Goal: Transaction & Acquisition: Purchase product/service

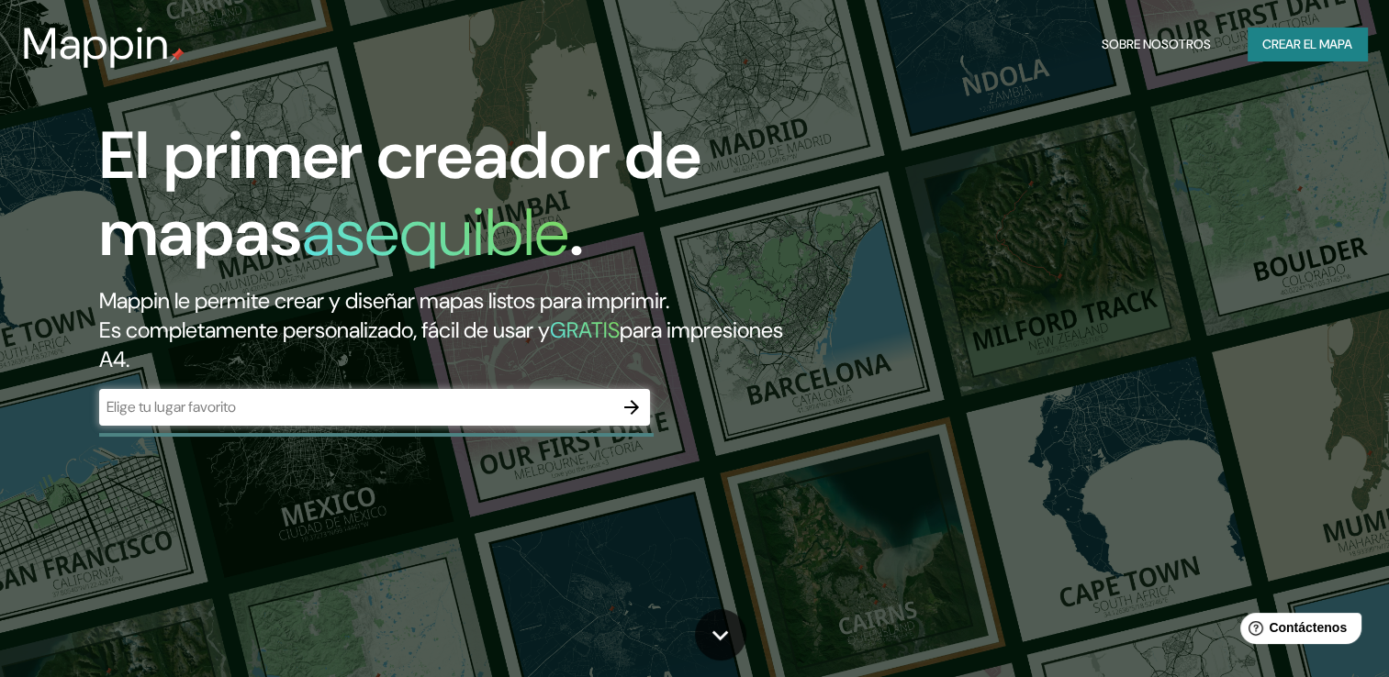
click at [893, 109] on div "El primer creador de mapas asequible . Mappin le permite crear y diseñar mapas …" at bounding box center [694, 338] width 1389 height 677
click at [449, 405] on input "text" at bounding box center [356, 407] width 514 height 21
paste input "21.074305532977096, -86.84497631295133"
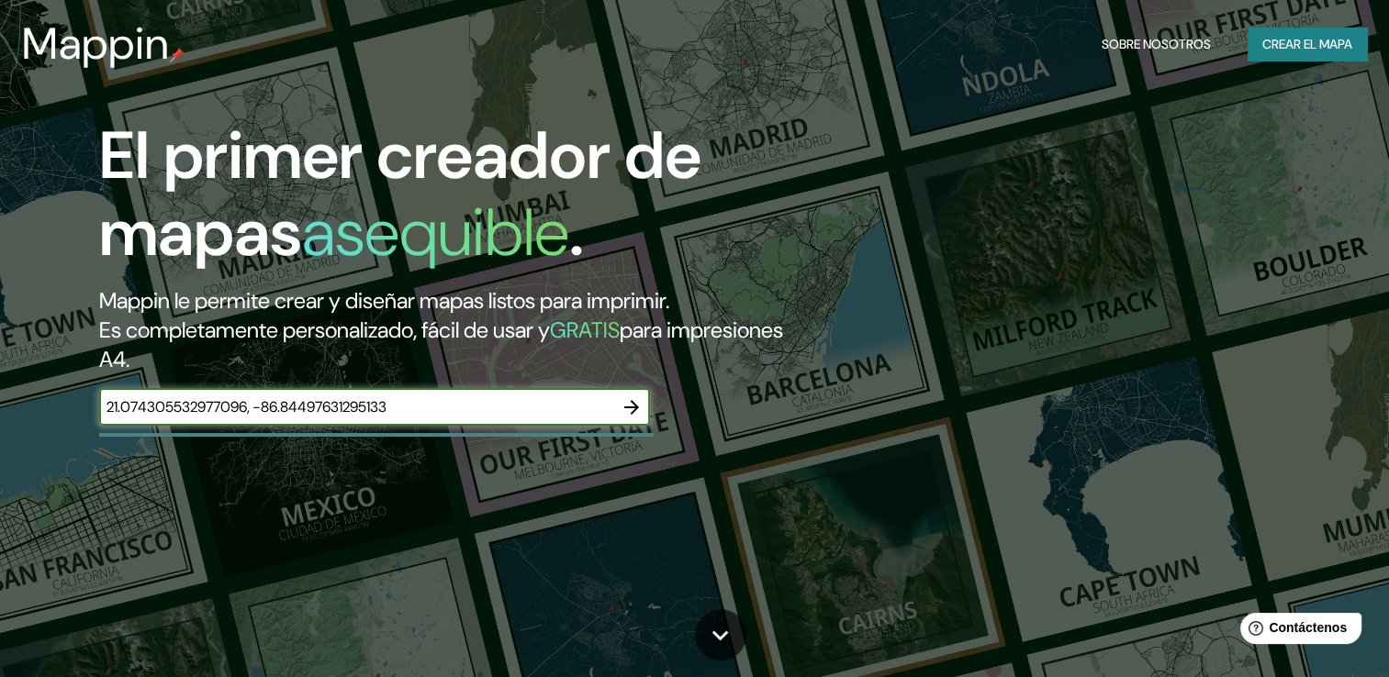
type input "21.074305532977096, -86.84497631295133"
click at [632, 410] on icon "button" at bounding box center [631, 407] width 15 height 15
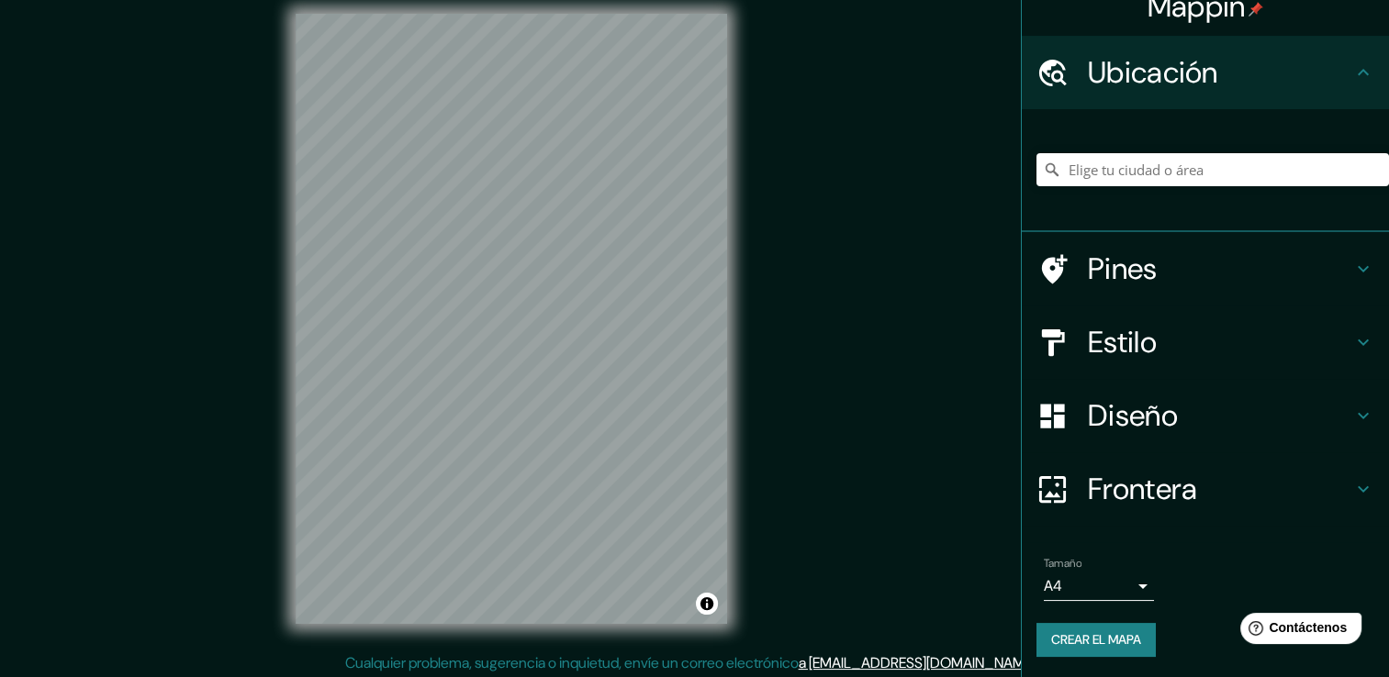
scroll to position [20, 0]
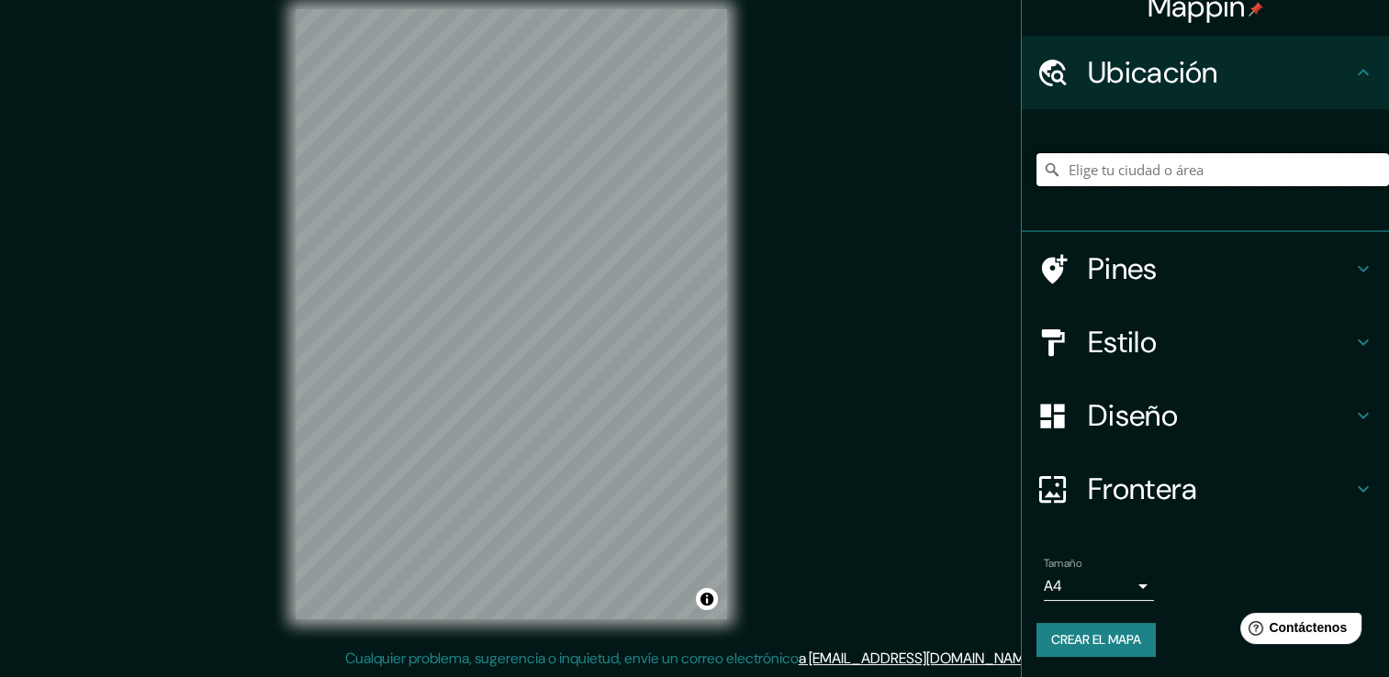
click at [1089, 160] on input "Elige tu ciudad o área" at bounding box center [1212, 169] width 352 height 33
paste input "21.074305532977096, -86.84497631295133"
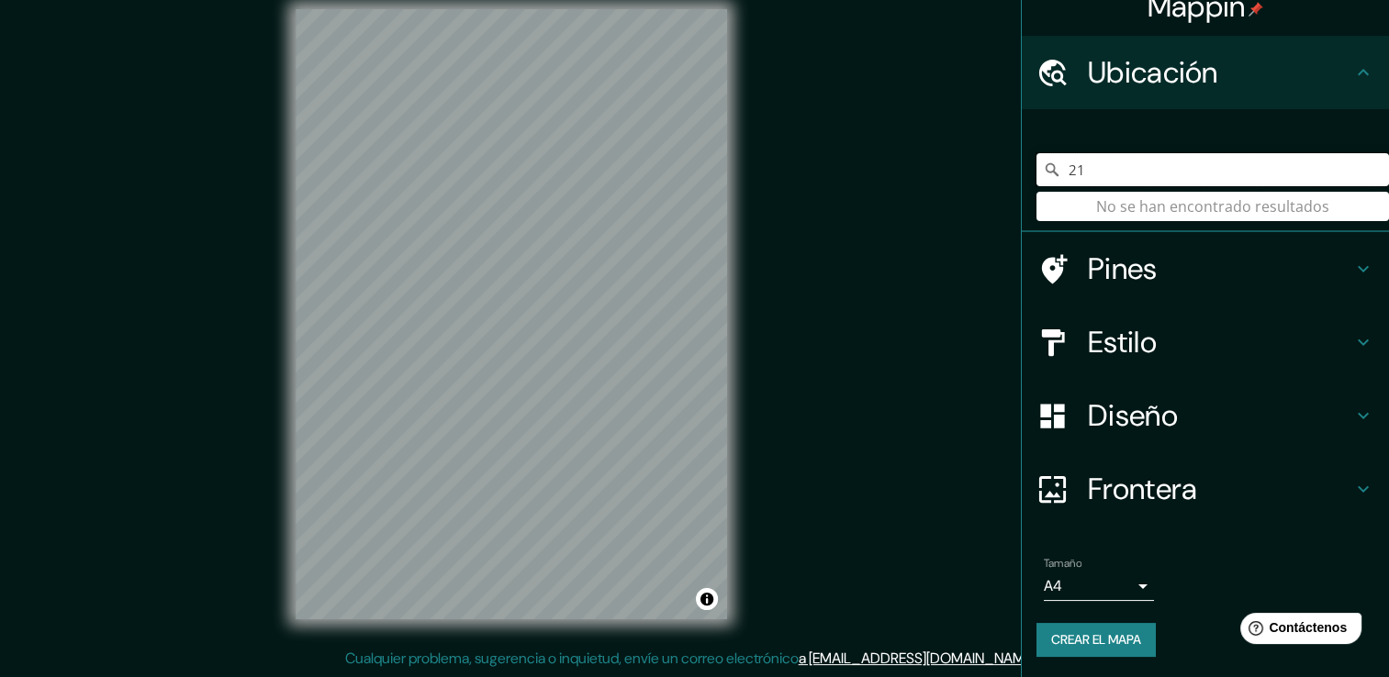
type input "2"
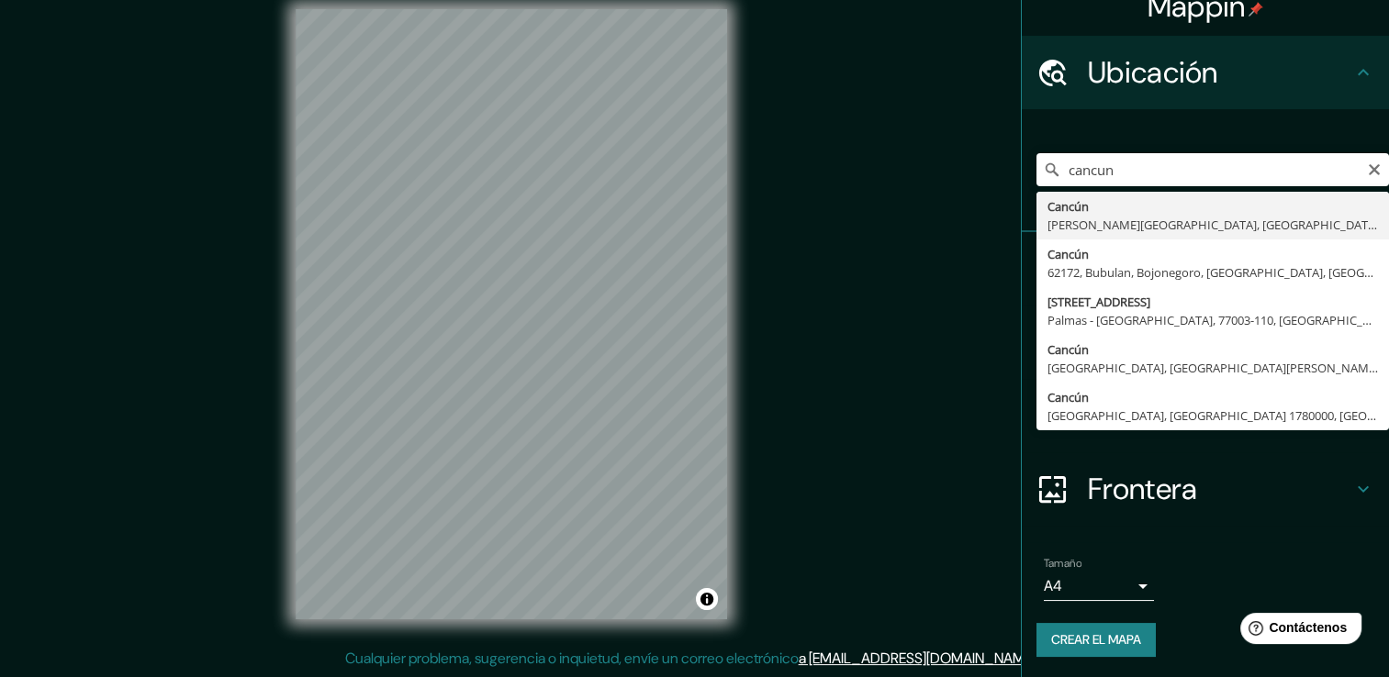
type input "Cancún, [PERSON_NAME][GEOGRAPHIC_DATA], [GEOGRAPHIC_DATA]"
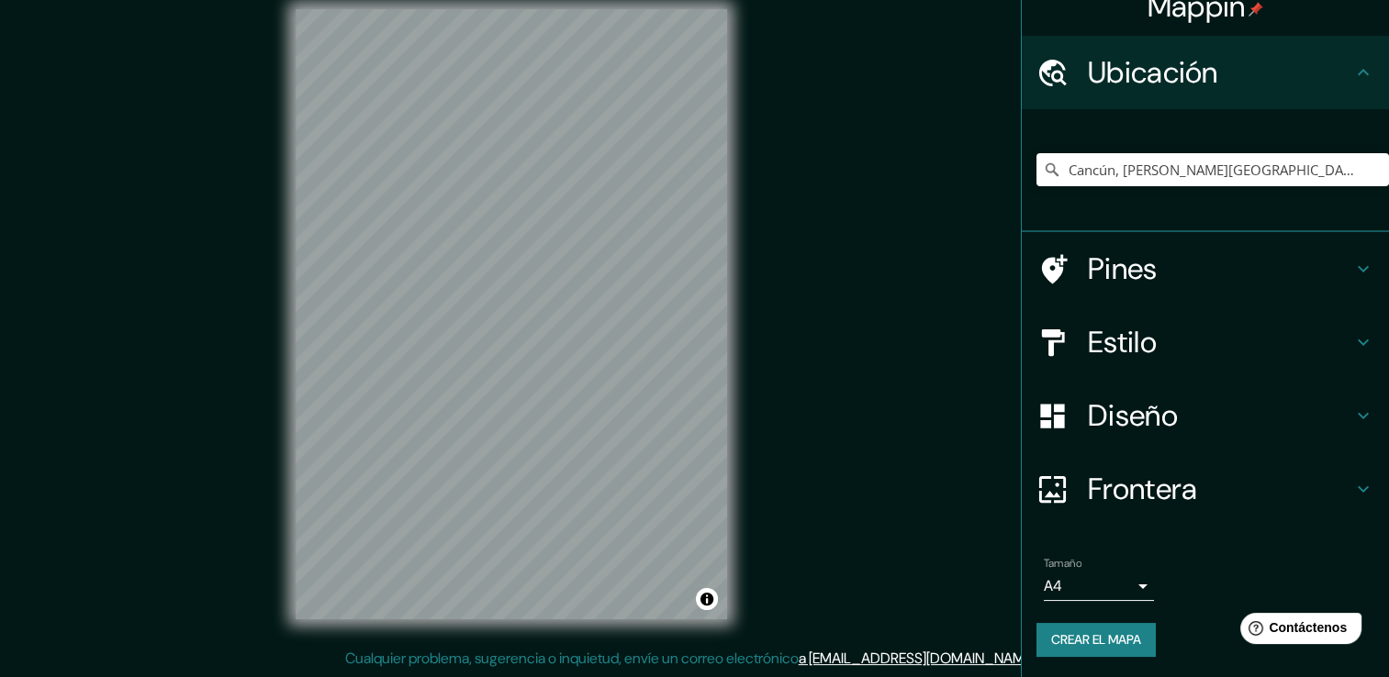
scroll to position [0, 0]
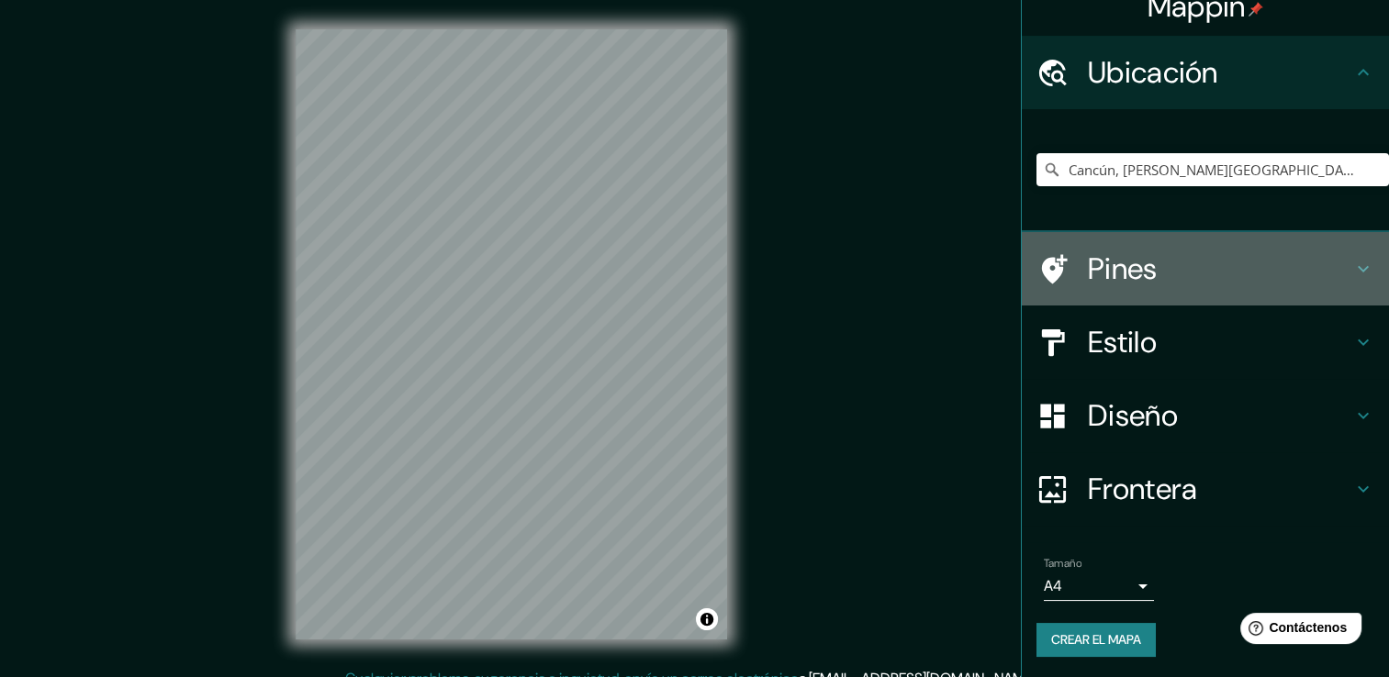
click at [1044, 268] on icon at bounding box center [1055, 268] width 26 height 29
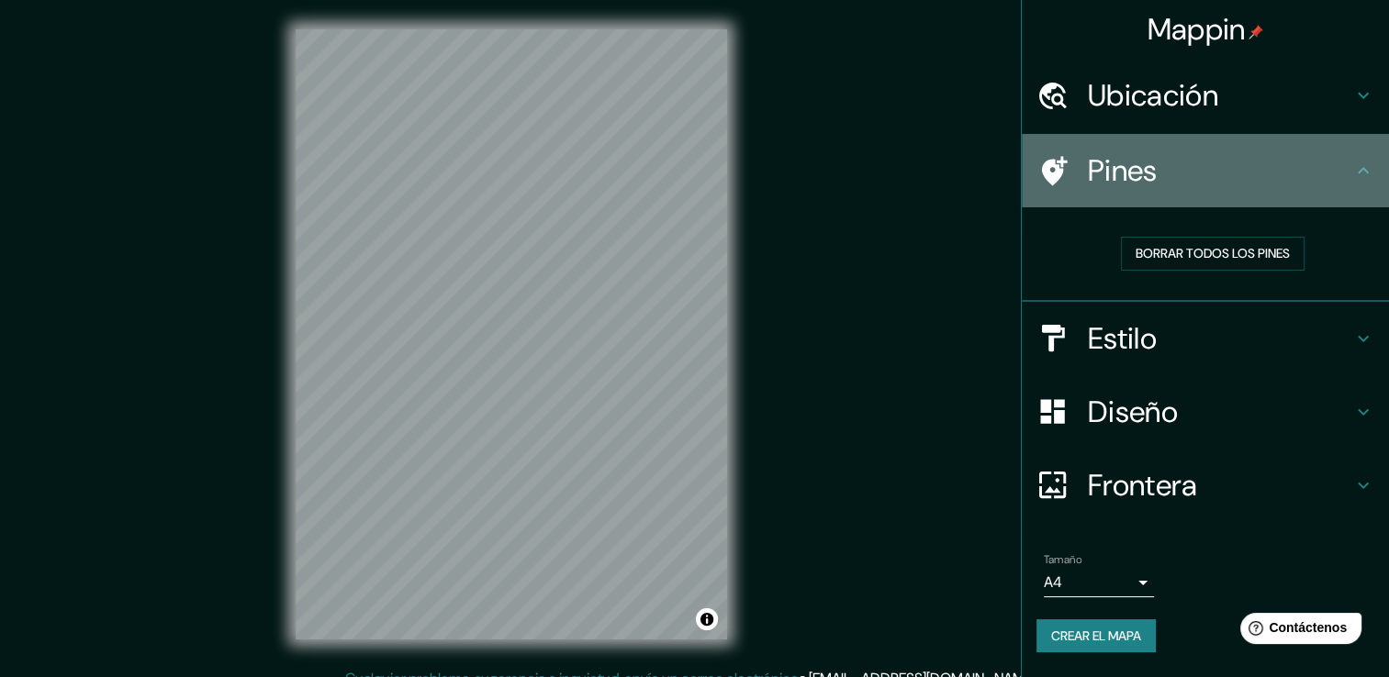
click at [1357, 190] on div "Pines" at bounding box center [1205, 170] width 367 height 73
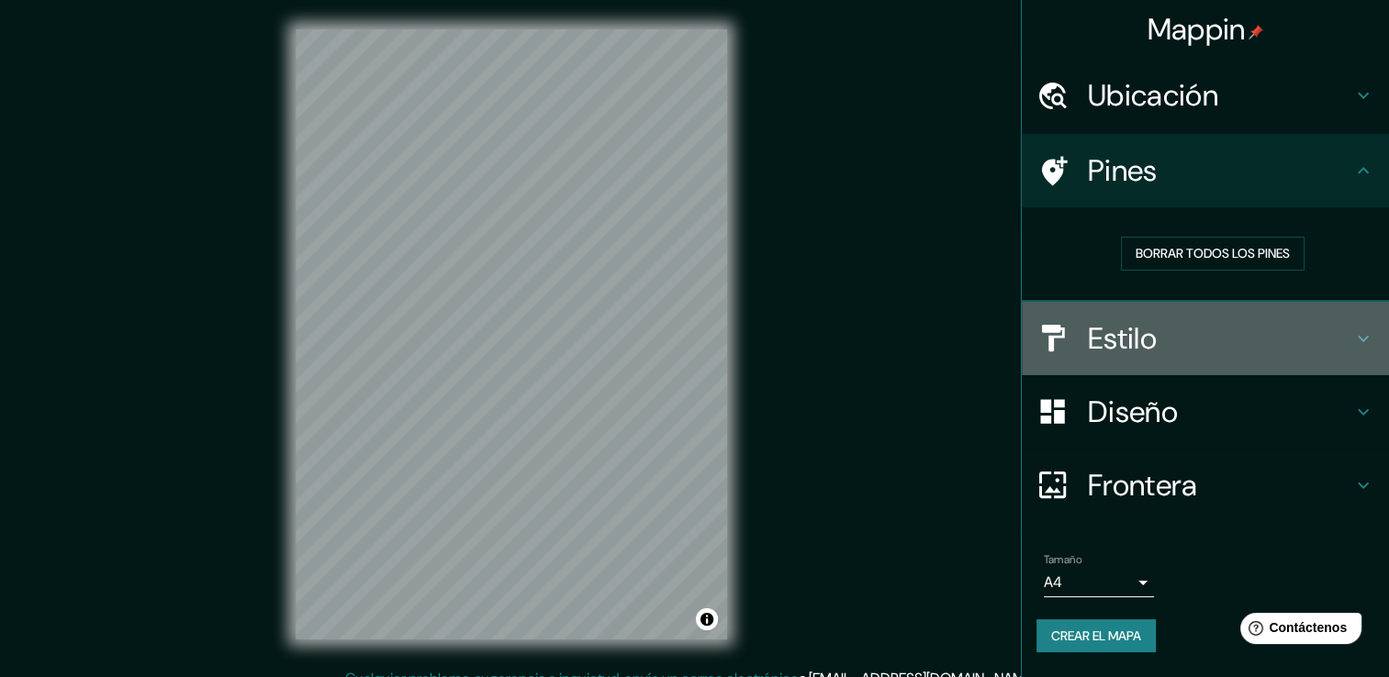
click at [1264, 329] on h4 "Estilo" at bounding box center [1220, 338] width 264 height 37
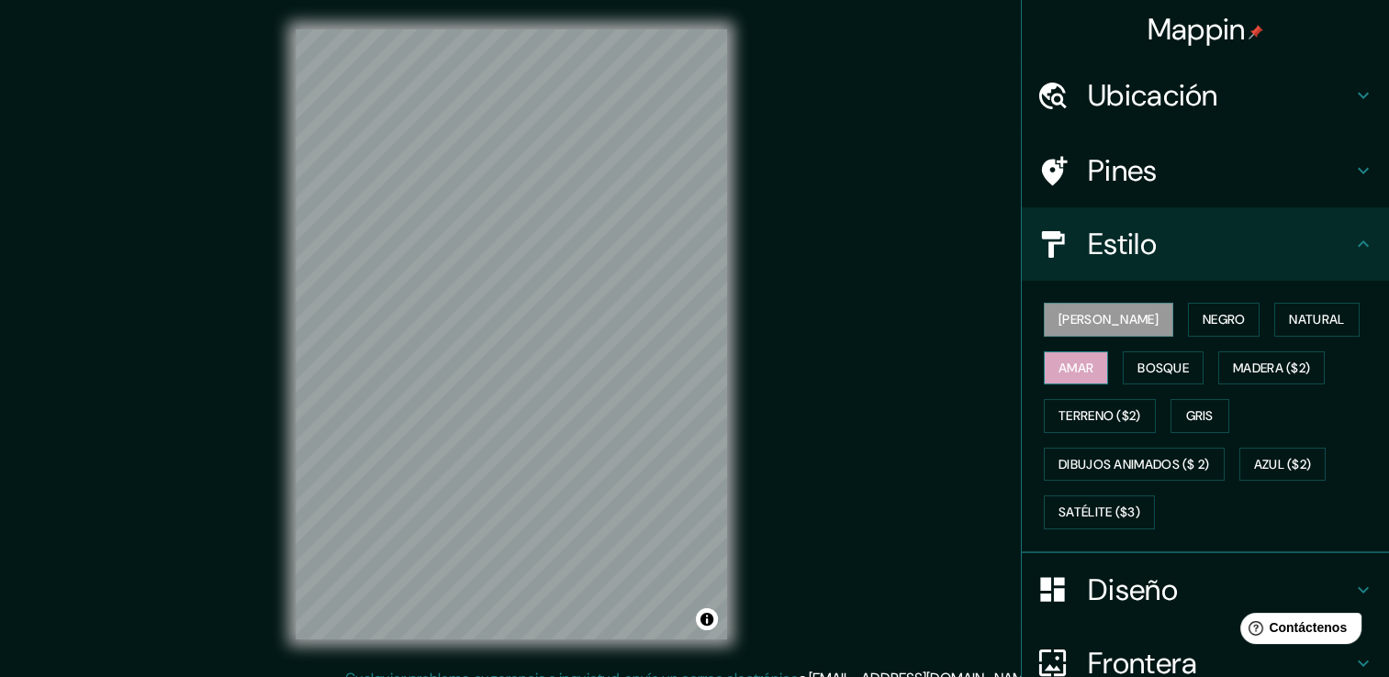
click at [1083, 380] on button "Amar" at bounding box center [1076, 369] width 64 height 34
click at [1203, 322] on font "Negro" at bounding box center [1224, 319] width 43 height 23
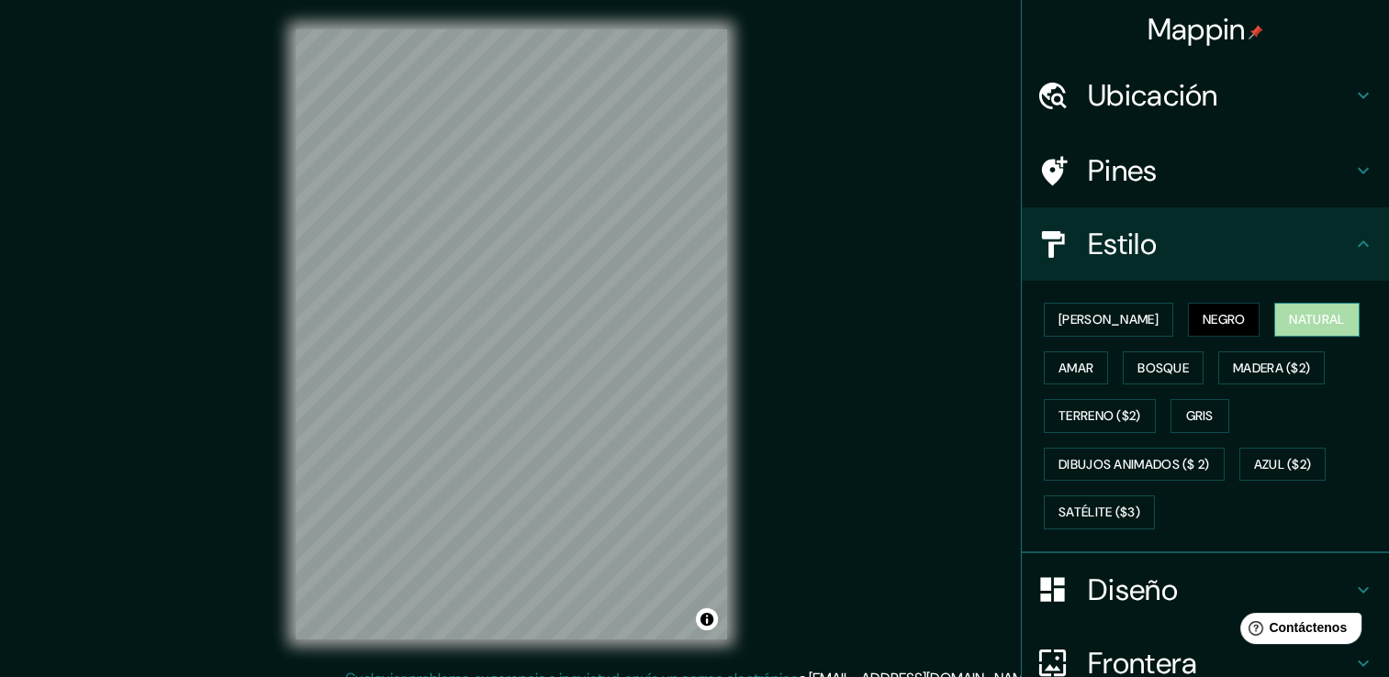
click at [1289, 320] on font "Natural" at bounding box center [1316, 319] width 55 height 23
click at [1256, 362] on font "Madera ($2)" at bounding box center [1271, 368] width 77 height 23
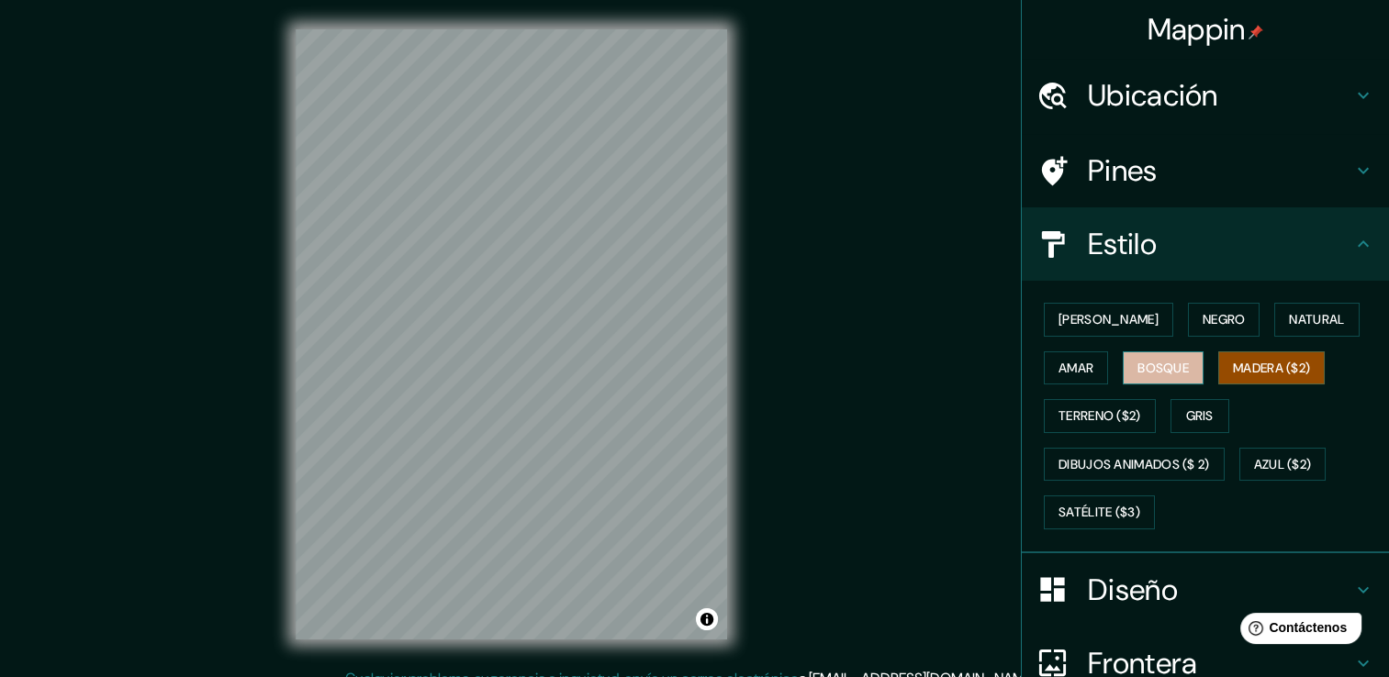
click at [1164, 378] on button "Bosque" at bounding box center [1163, 369] width 81 height 34
click at [1070, 380] on button "Amar" at bounding box center [1076, 369] width 64 height 34
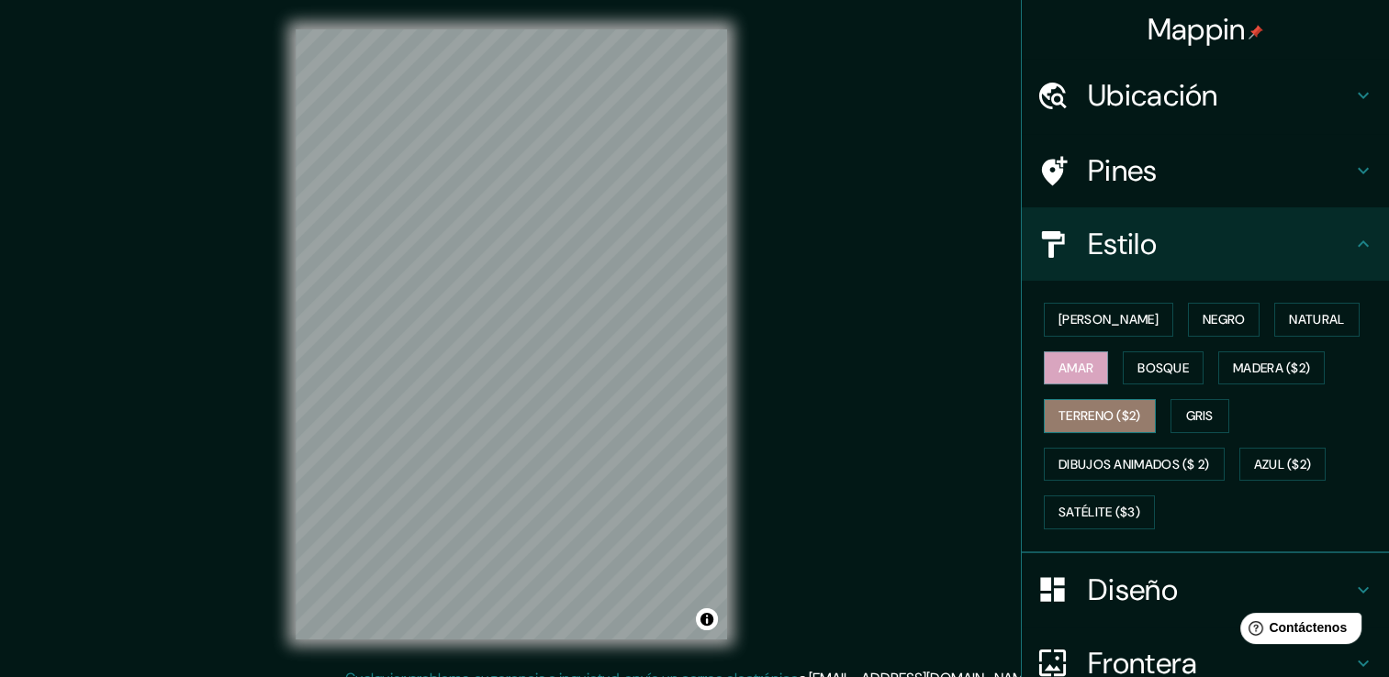
click at [1102, 412] on font "Terreno ($2)" at bounding box center [1099, 416] width 83 height 23
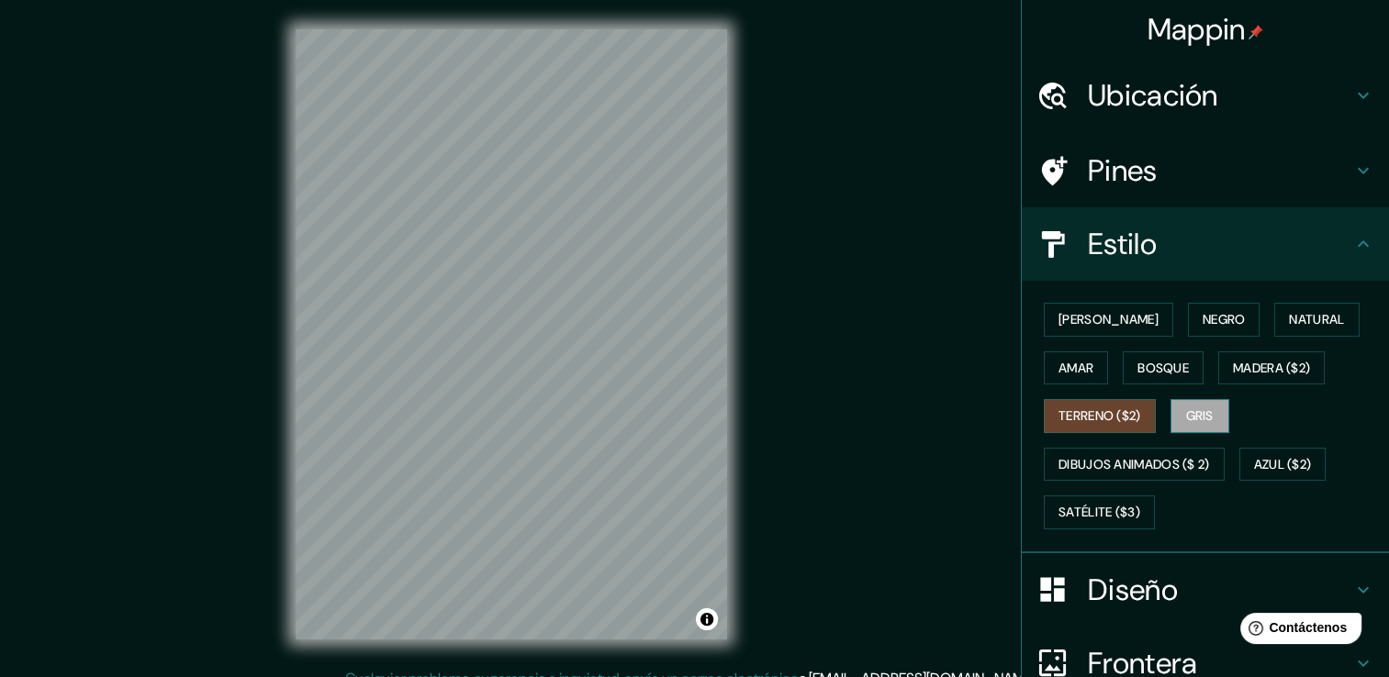
click at [1197, 418] on font "Gris" at bounding box center [1200, 416] width 28 height 23
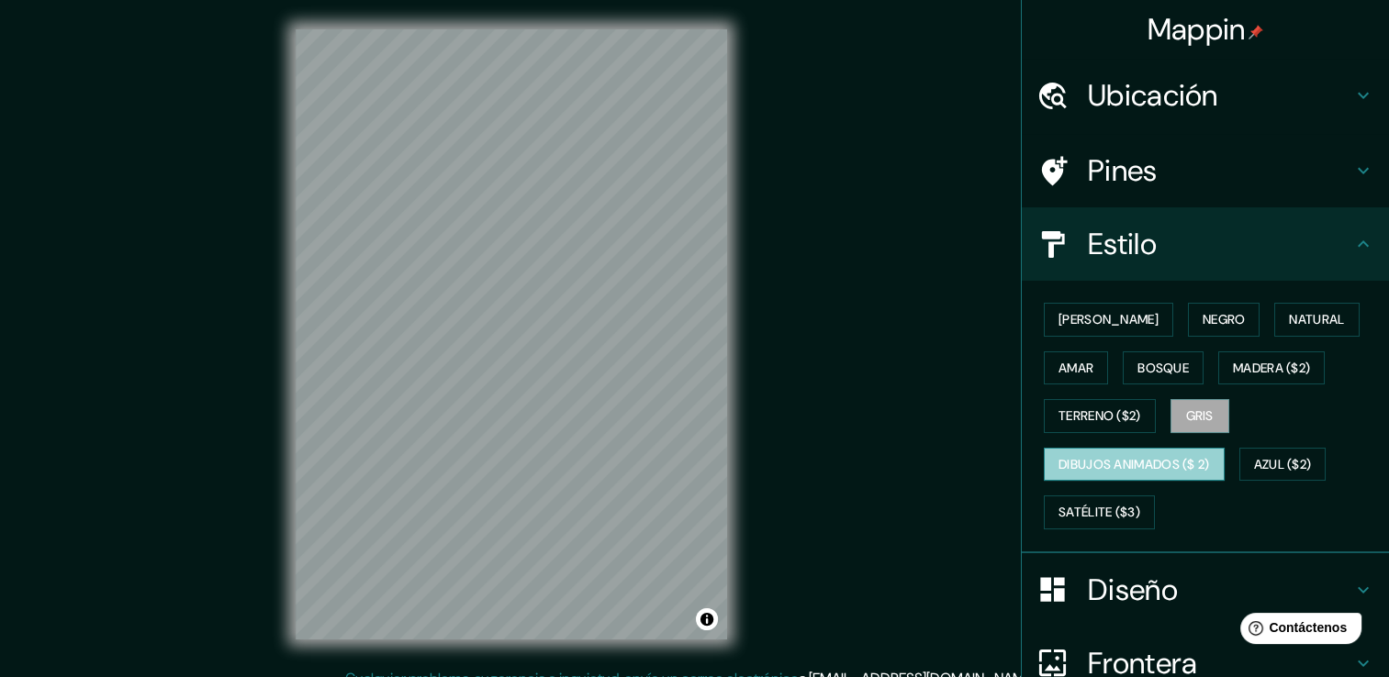
click at [1132, 467] on font "Dibujos animados ($ 2)" at bounding box center [1133, 464] width 151 height 23
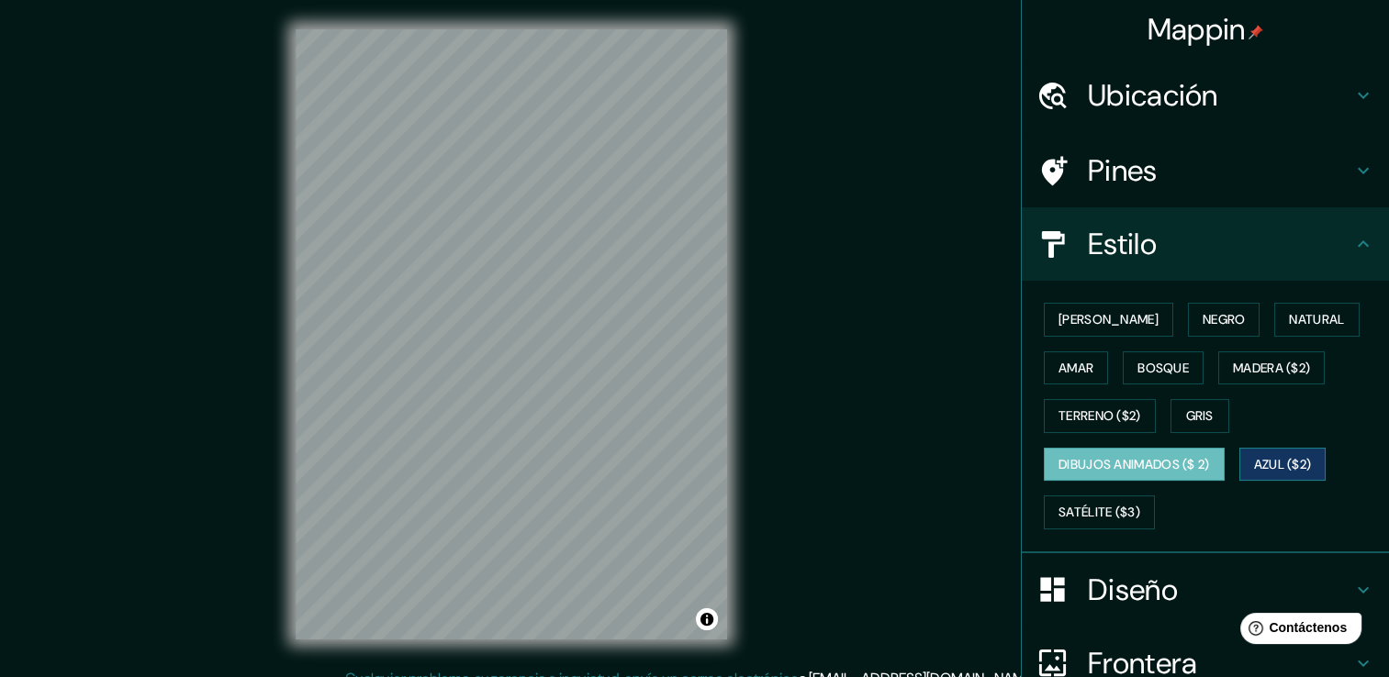
click at [1263, 453] on font "Azul ($2)" at bounding box center [1283, 464] width 58 height 23
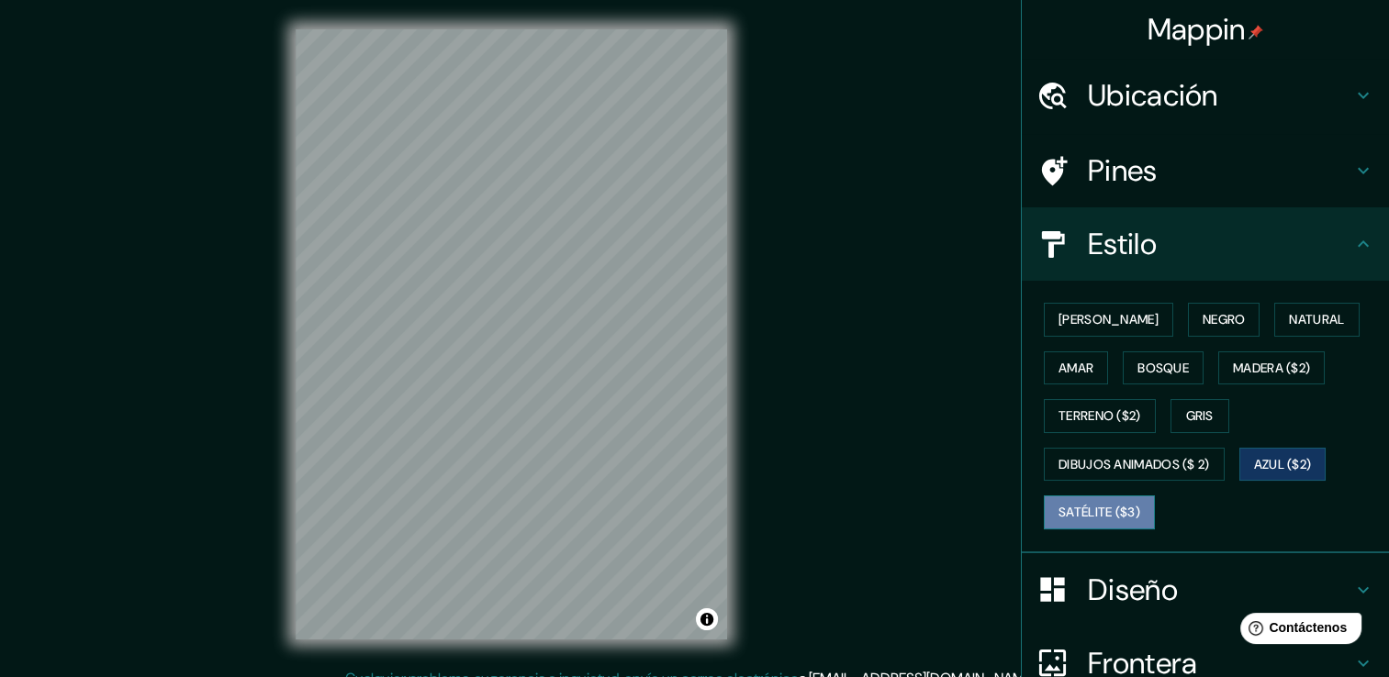
click at [1122, 506] on font "Satélite ($3)" at bounding box center [1099, 512] width 82 height 23
click at [1273, 464] on font "Azul ($2)" at bounding box center [1283, 464] width 58 height 23
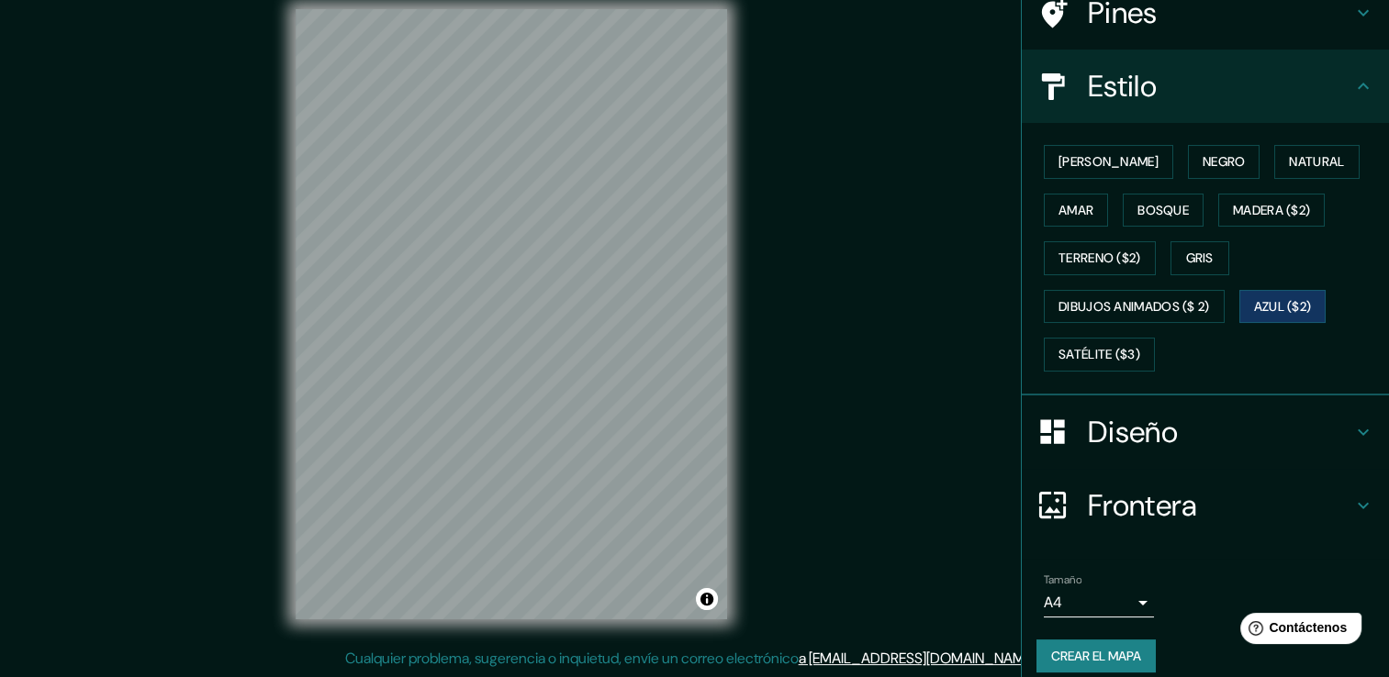
scroll to position [172, 0]
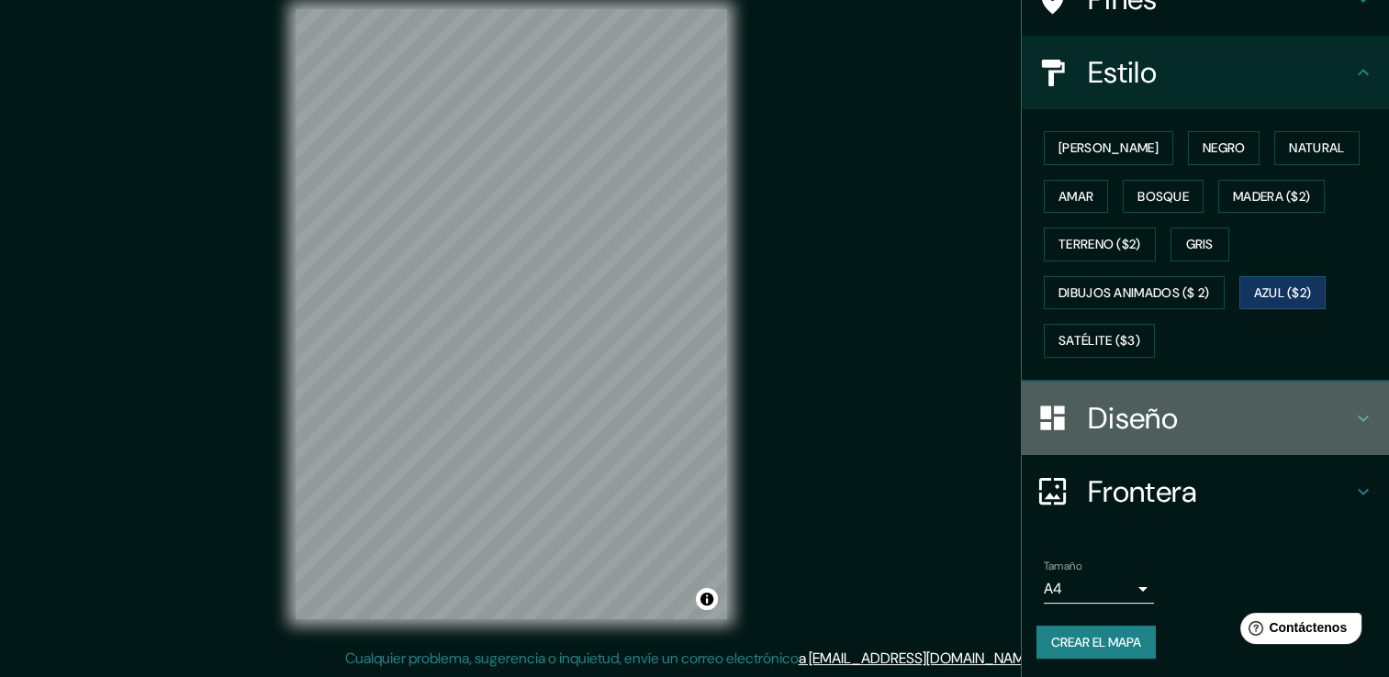
click at [1159, 406] on h4 "Diseño" at bounding box center [1220, 418] width 264 height 37
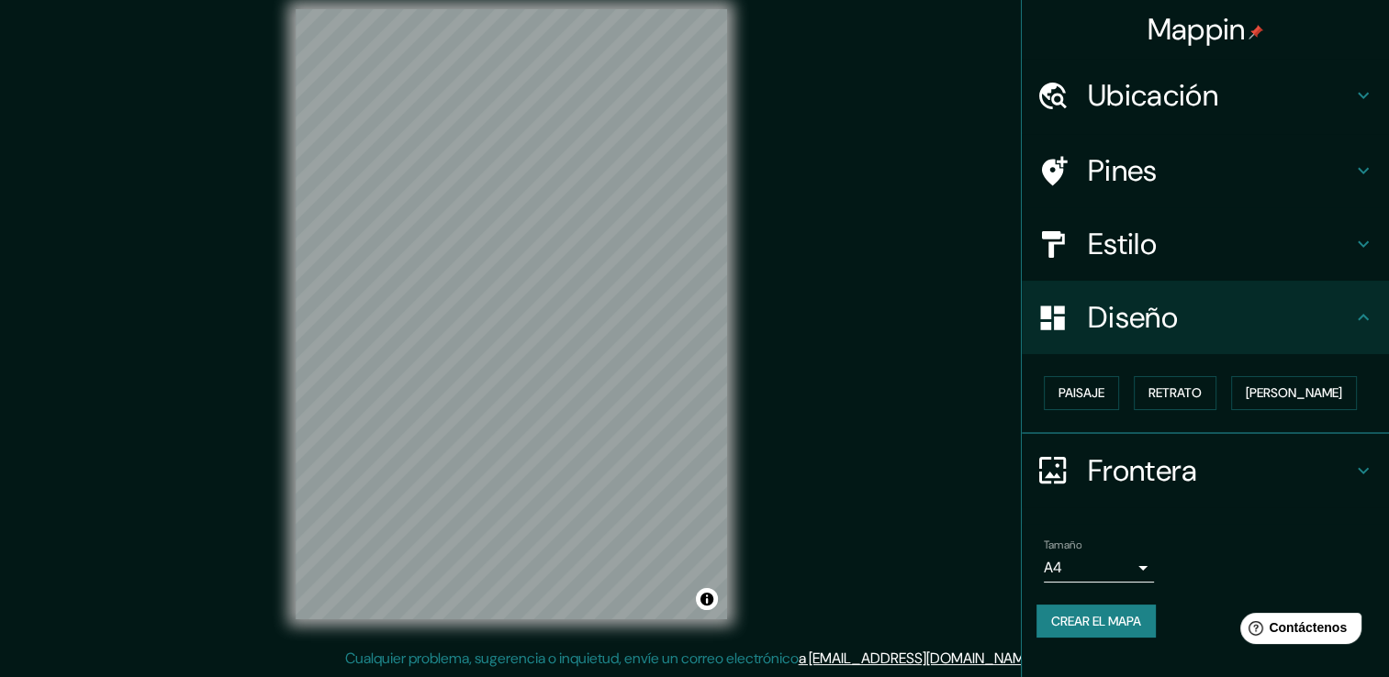
scroll to position [0, 0]
click at [1100, 397] on font "Paisaje" at bounding box center [1081, 393] width 46 height 23
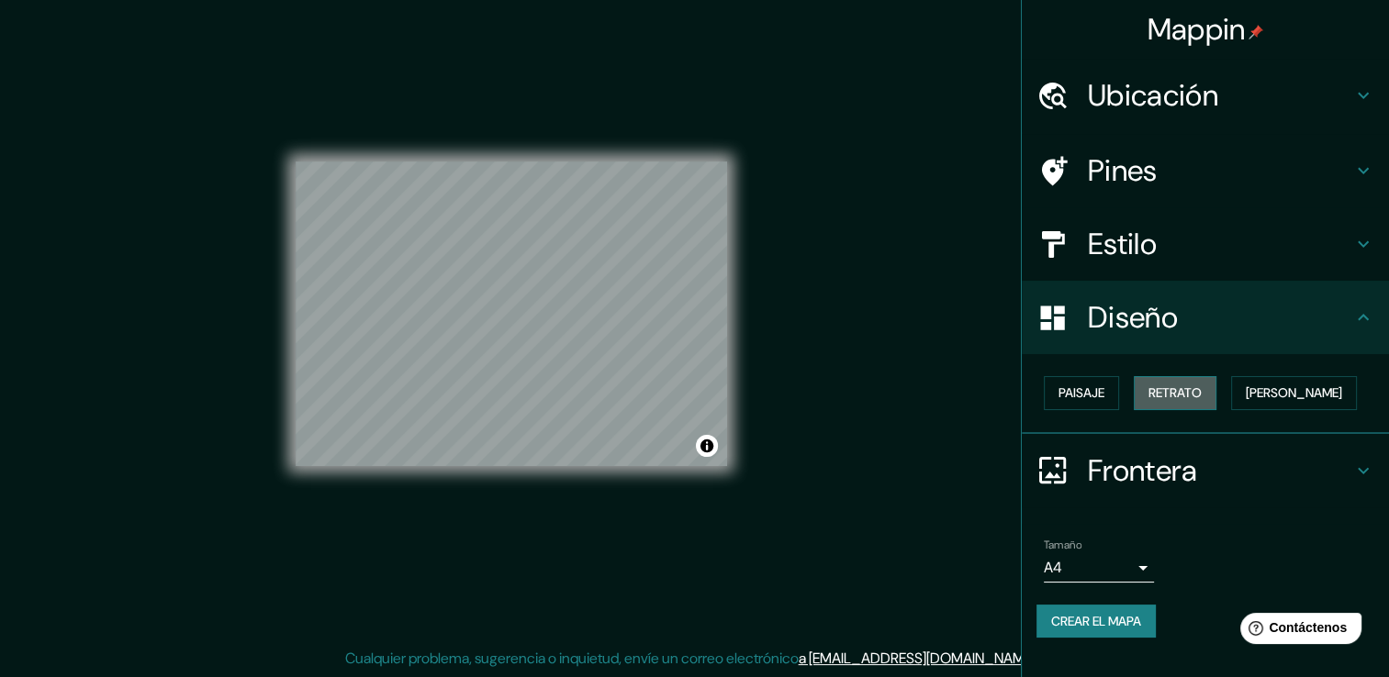
click at [1150, 393] on font "Retrato" at bounding box center [1174, 393] width 53 height 23
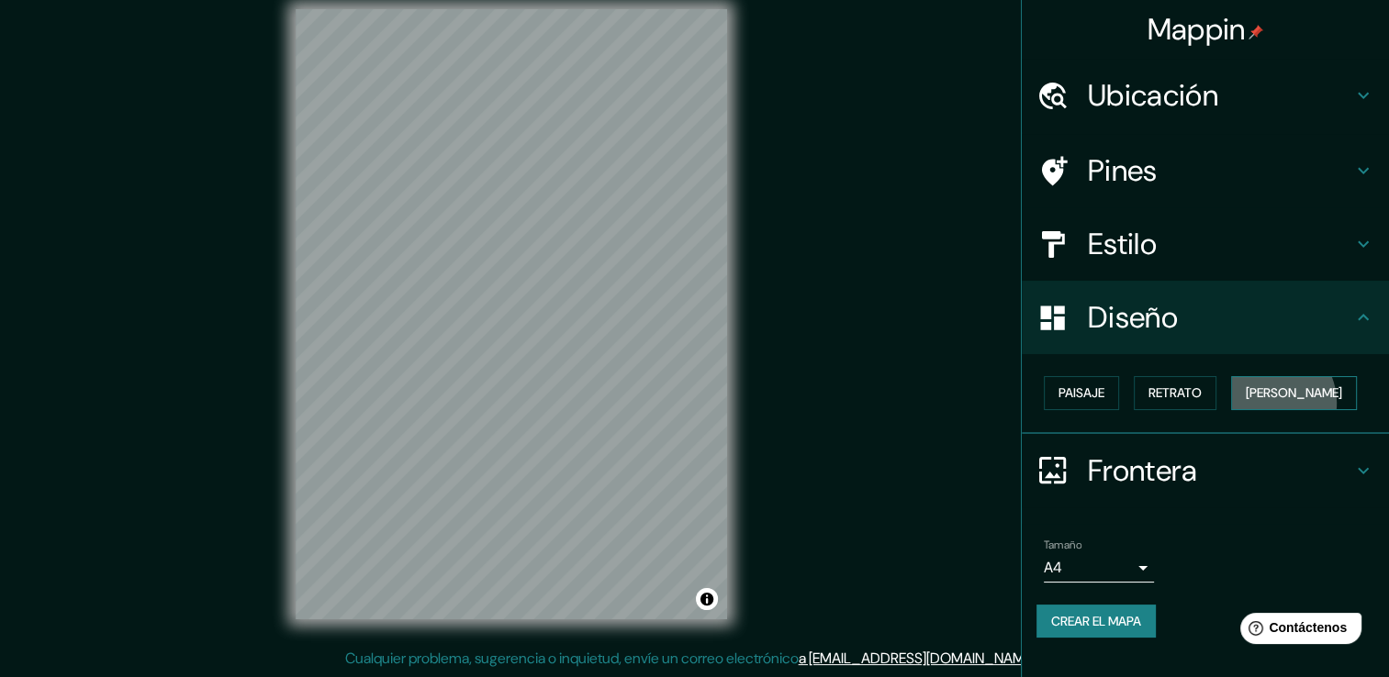
click at [1270, 402] on font "[PERSON_NAME]" at bounding box center [1294, 393] width 96 height 23
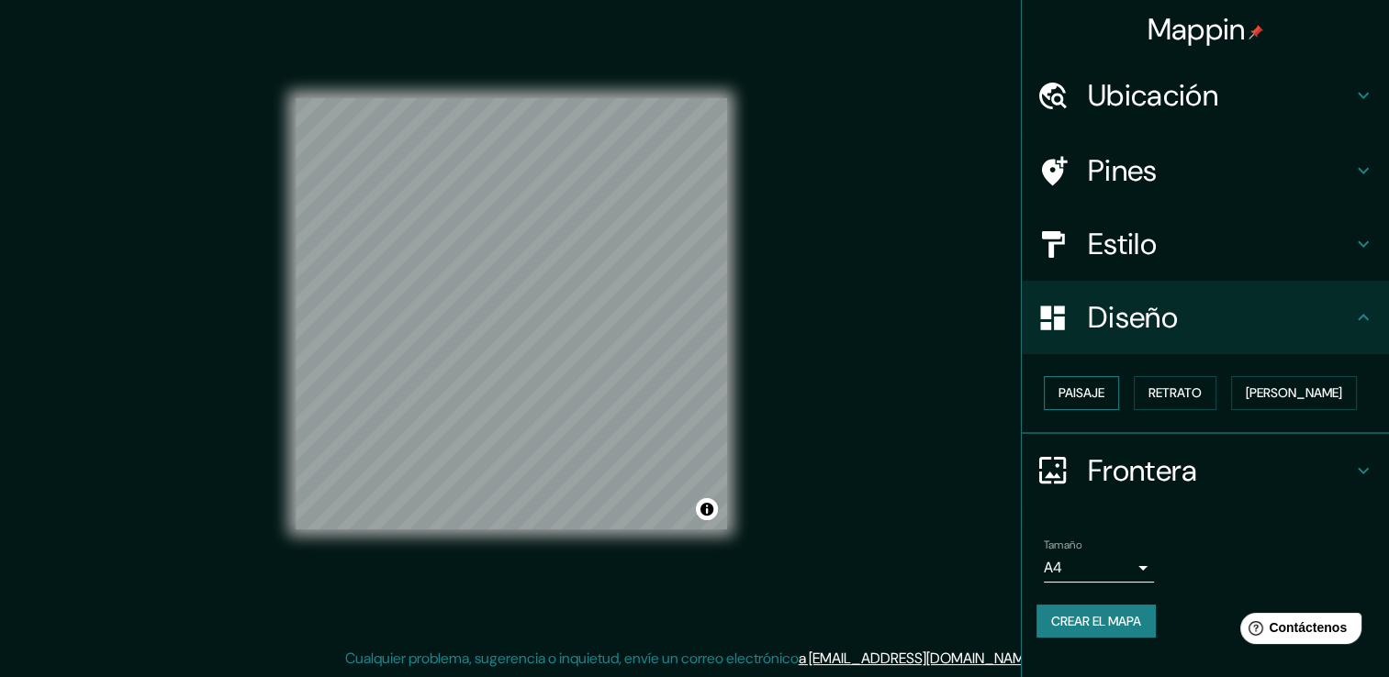
click at [1097, 399] on font "Paisaje" at bounding box center [1081, 393] width 46 height 23
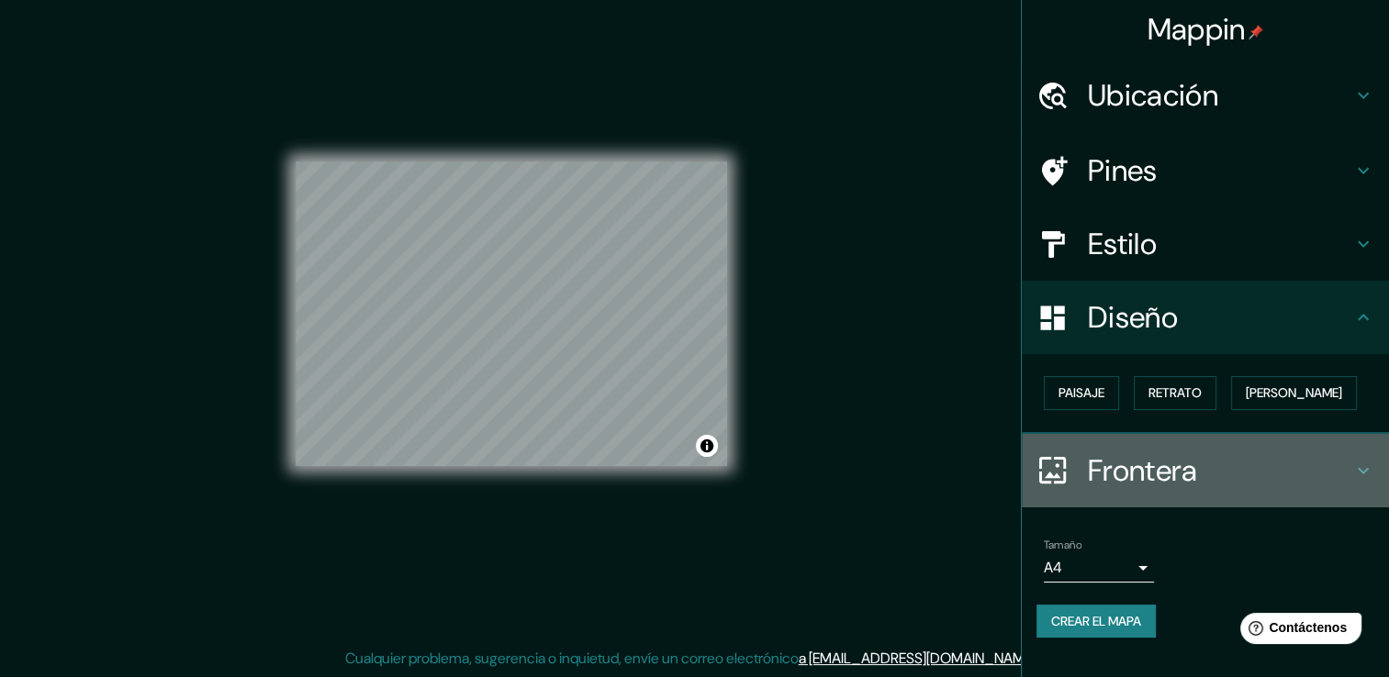
click at [1236, 484] on h4 "Frontera" at bounding box center [1220, 471] width 264 height 37
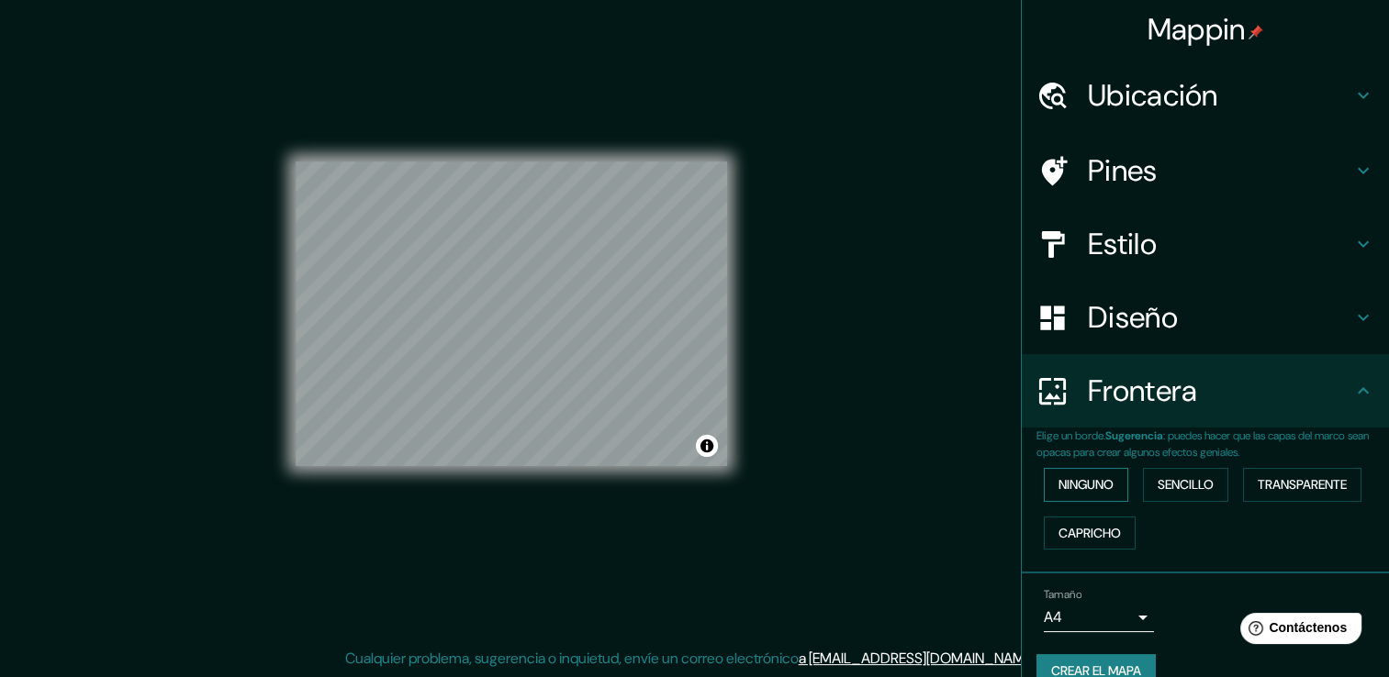
click at [1091, 498] on button "Ninguno" at bounding box center [1086, 485] width 84 height 34
click at [1094, 527] on font "Capricho" at bounding box center [1089, 533] width 62 height 23
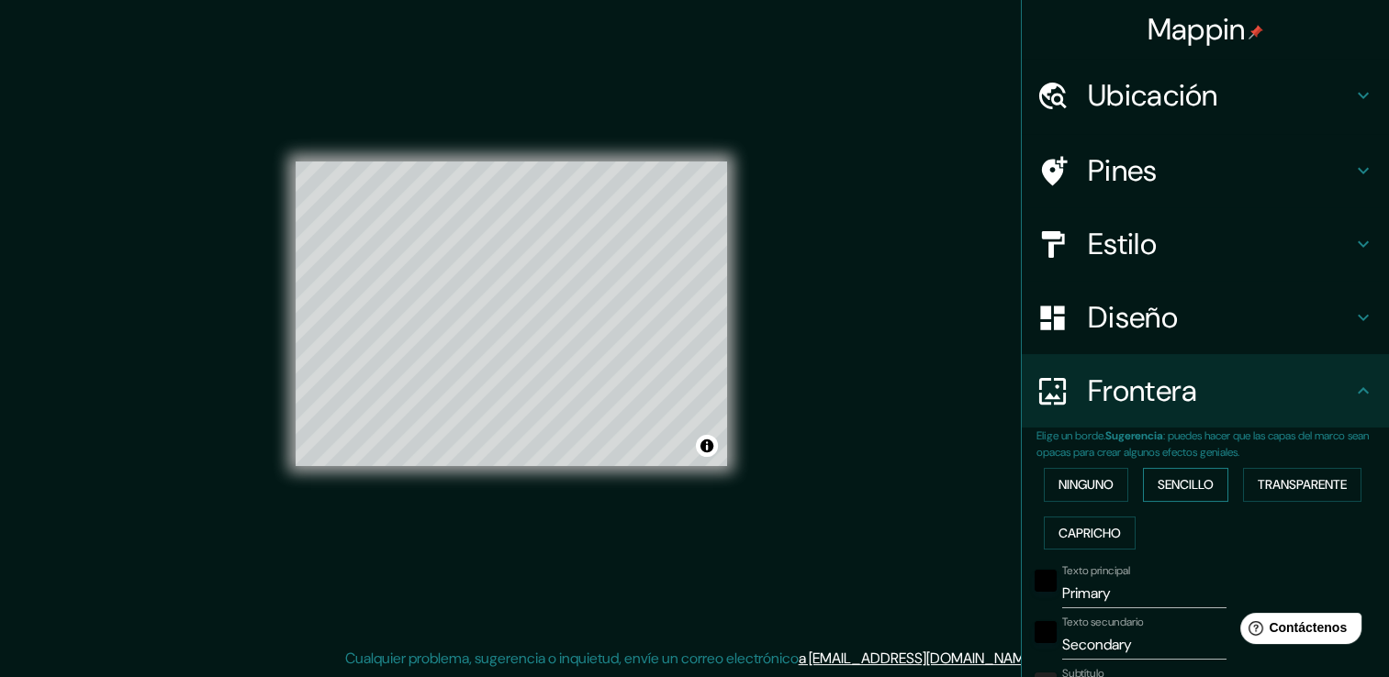
click at [1158, 476] on font "Sencillo" at bounding box center [1186, 485] width 56 height 23
click at [1289, 479] on font "Transparente" at bounding box center [1302, 485] width 89 height 23
click at [1064, 491] on font "Ninguno" at bounding box center [1085, 485] width 55 height 23
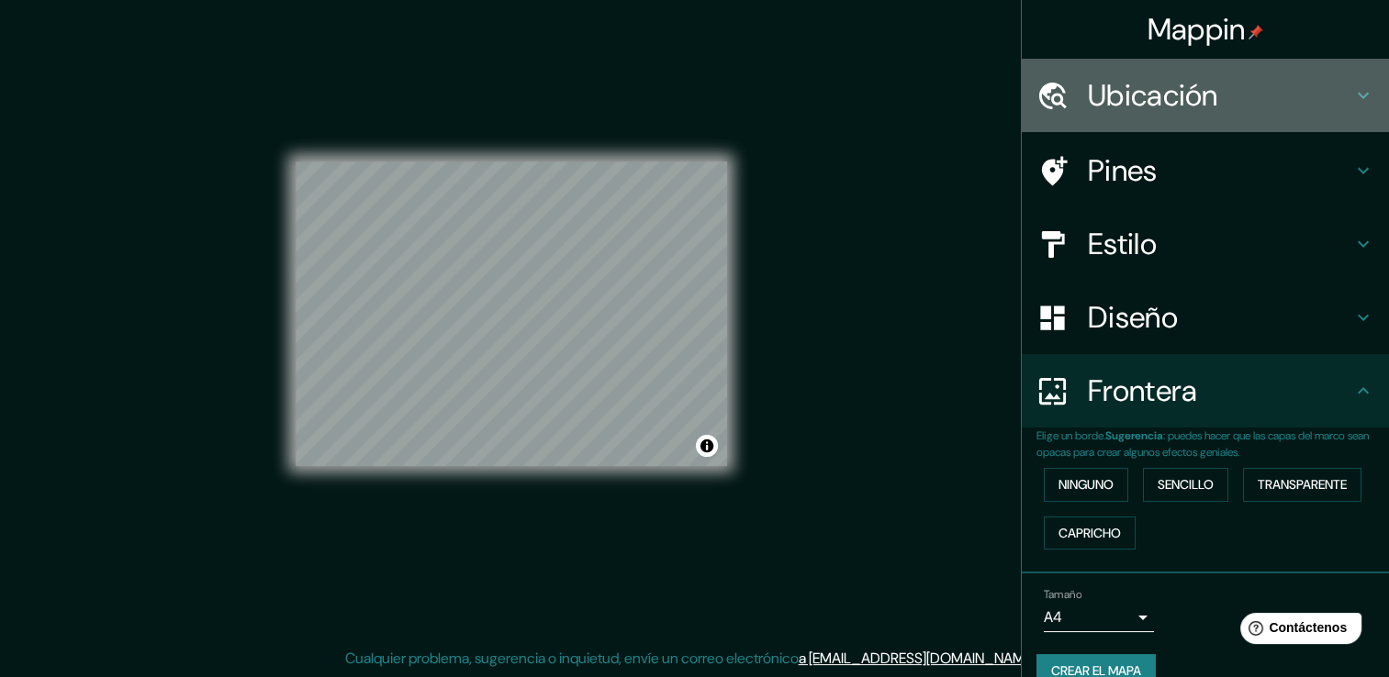
click at [1201, 92] on h4 "Ubicación" at bounding box center [1220, 95] width 264 height 37
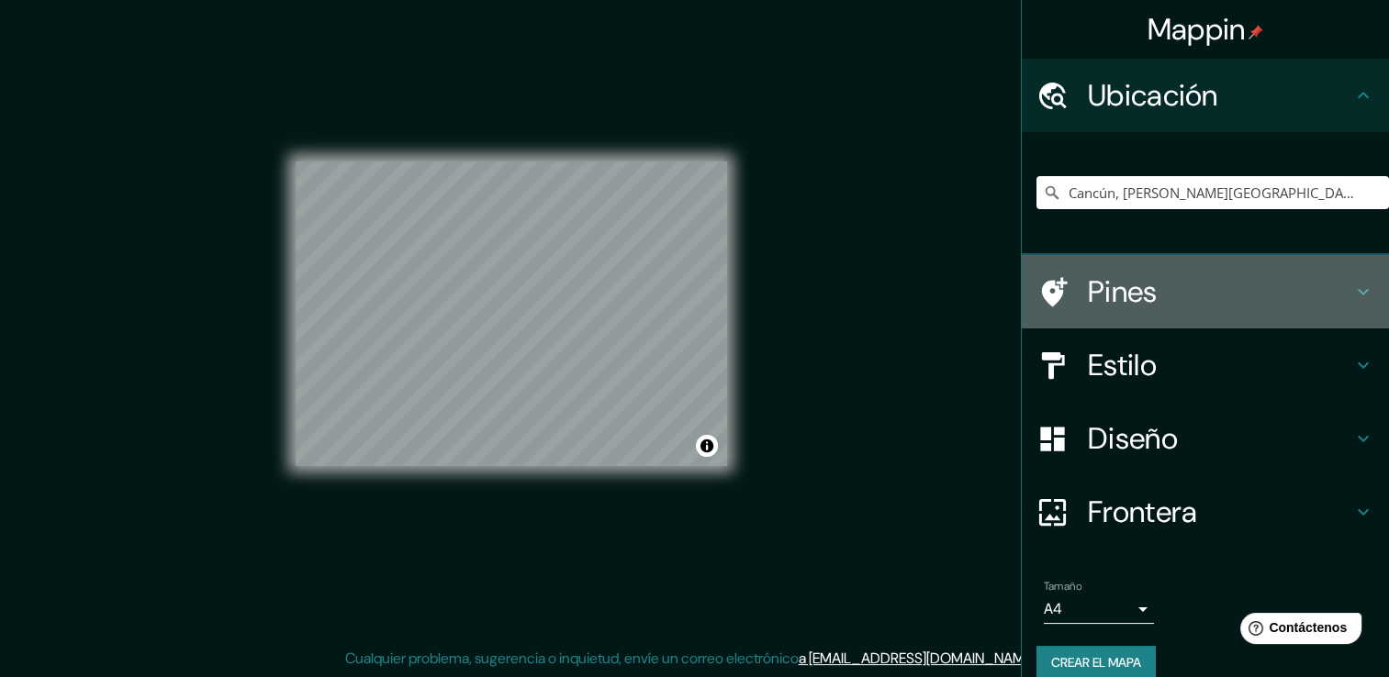
click at [1145, 299] on h4 "Pines" at bounding box center [1220, 292] width 264 height 37
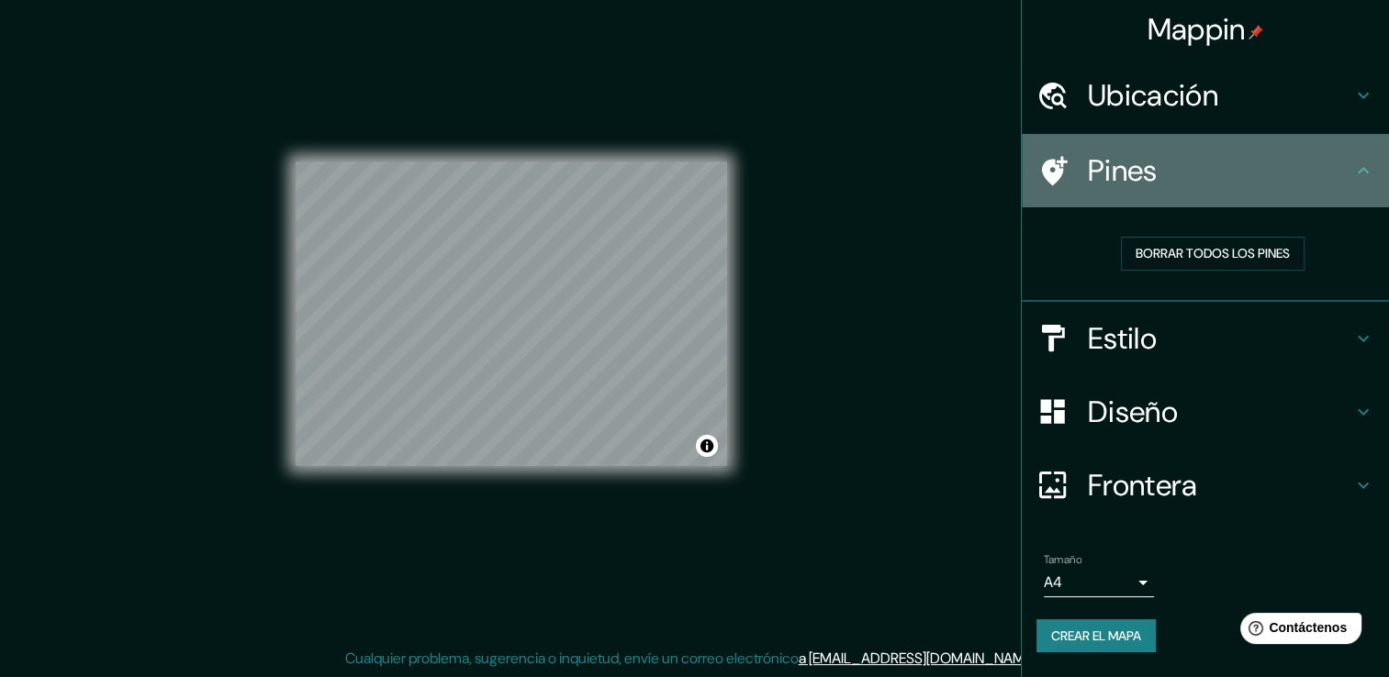
click at [1380, 177] on div "Pines" at bounding box center [1205, 170] width 367 height 73
drag, startPoint x: 1348, startPoint y: 182, endPoint x: 1122, endPoint y: 198, distance: 227.3
click at [1347, 184] on h4 "Pines" at bounding box center [1220, 170] width 264 height 37
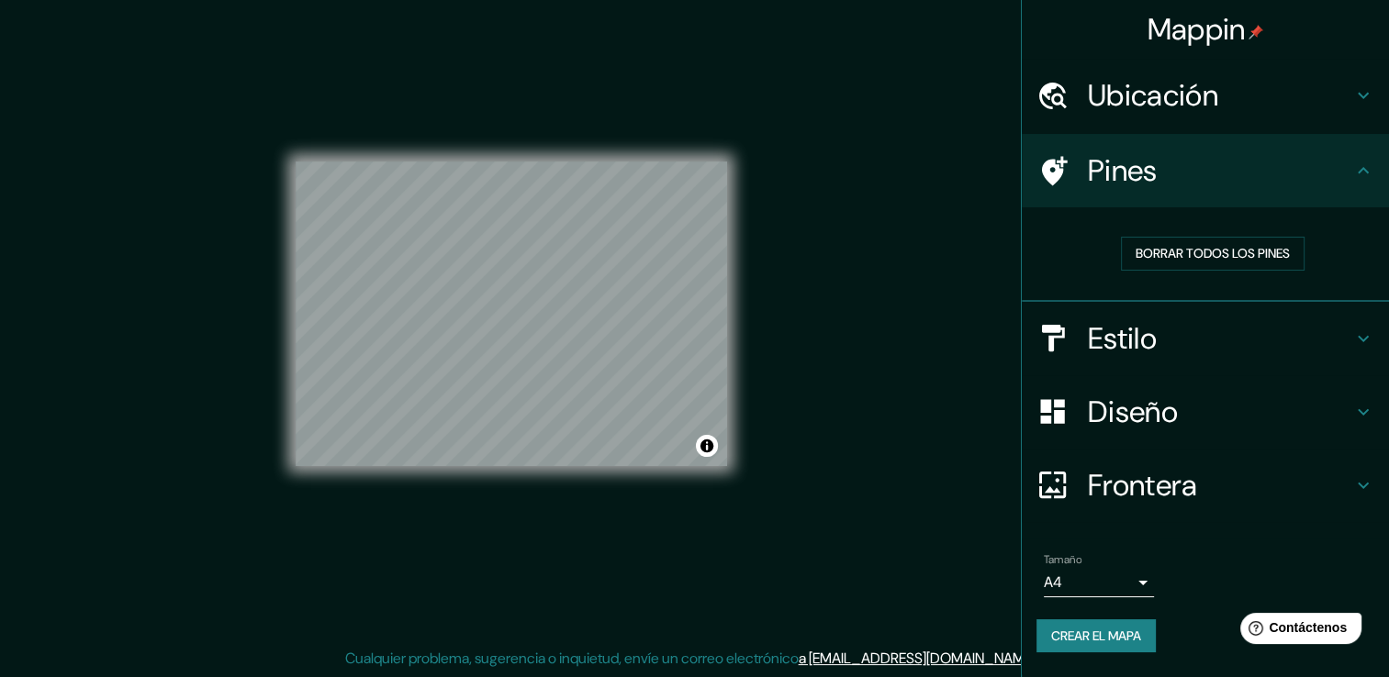
click at [1055, 176] on icon at bounding box center [1055, 170] width 26 height 29
click at [1146, 242] on font "Borrar todos los pines" at bounding box center [1213, 253] width 154 height 23
click at [1150, 250] on font "Borrar todos los pines" at bounding box center [1213, 253] width 154 height 23
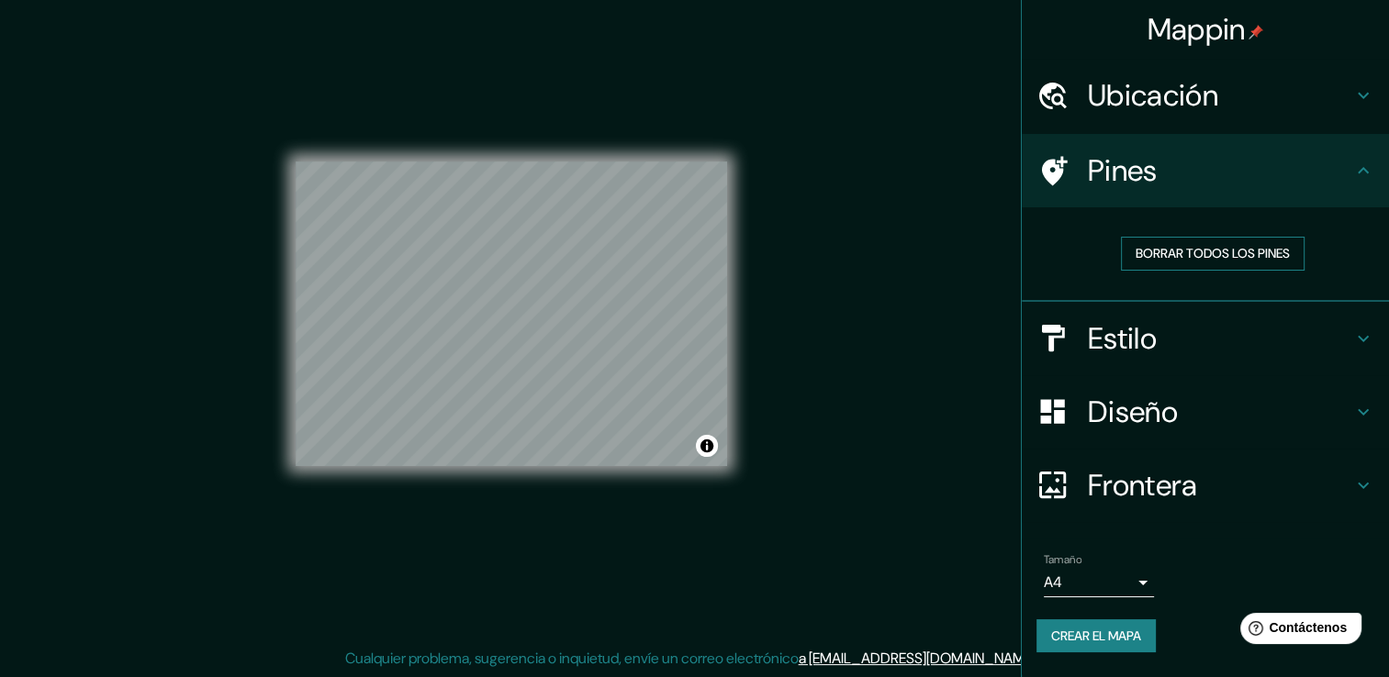
click at [1150, 250] on font "Borrar todos los pines" at bounding box center [1213, 253] width 154 height 23
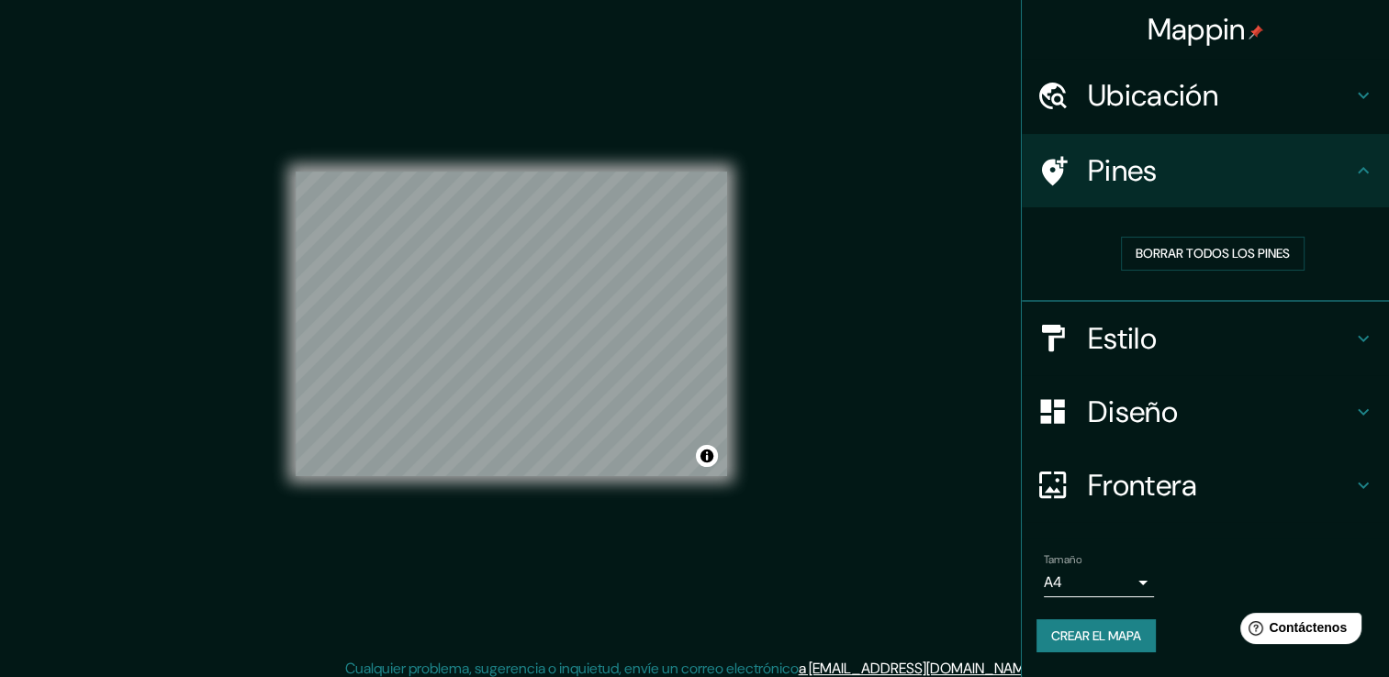
scroll to position [20, 0]
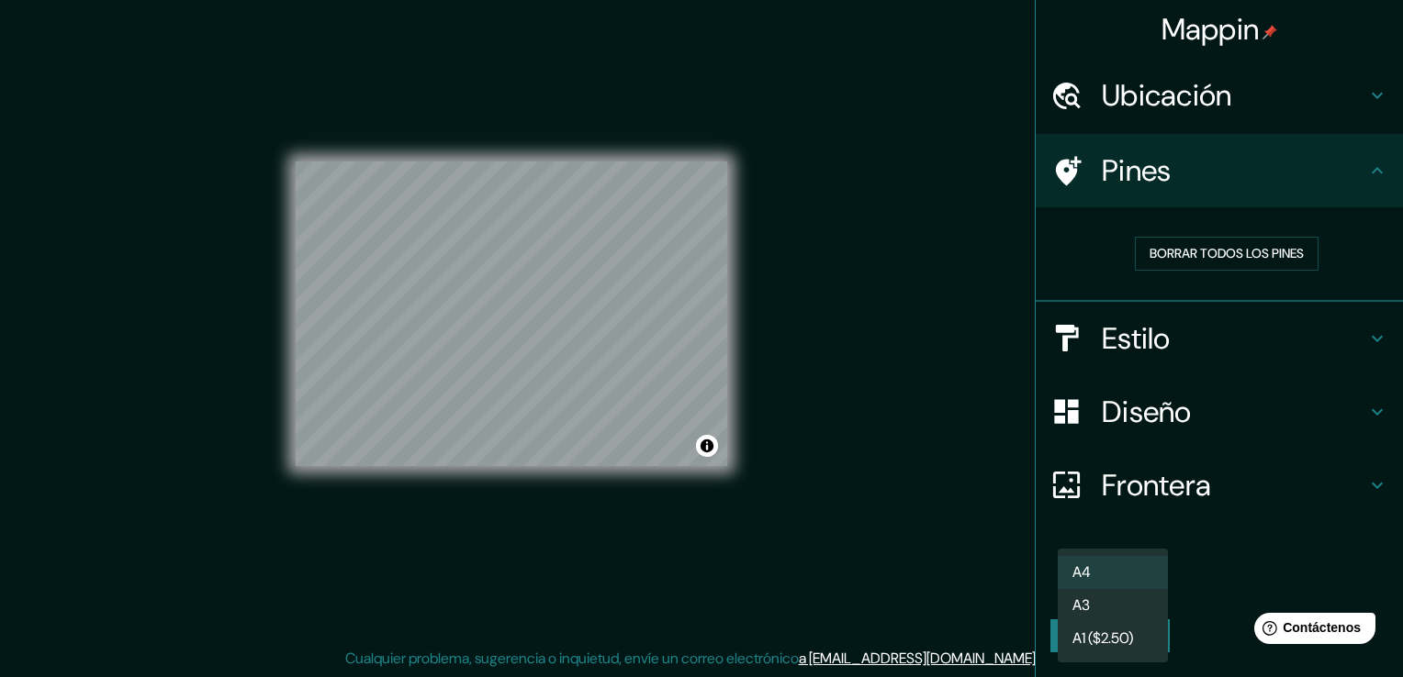
click at [1128, 575] on body "Mappin Ubicación Cancún, [PERSON_NAME][GEOGRAPHIC_DATA], [GEOGRAPHIC_DATA] Pine…" at bounding box center [701, 318] width 1403 height 677
click at [1237, 553] on div at bounding box center [701, 338] width 1403 height 677
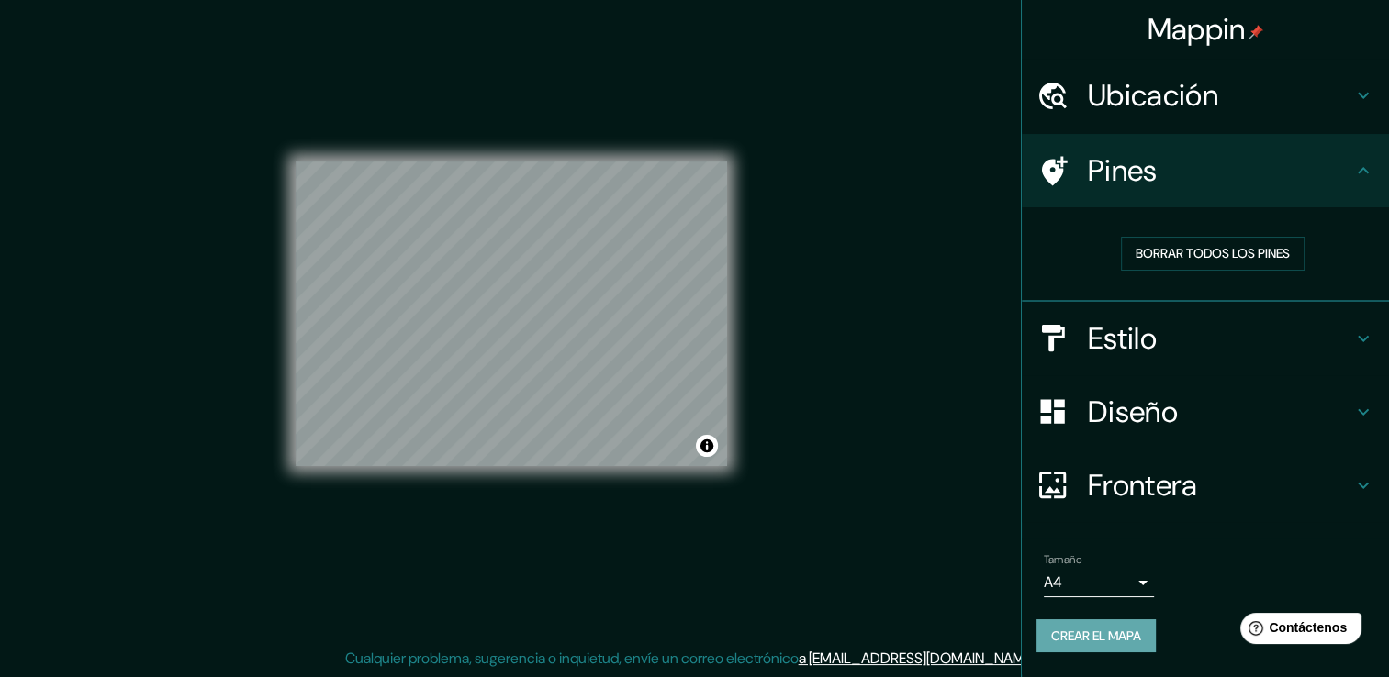
click at [1133, 640] on font "Crear el mapa" at bounding box center [1096, 636] width 90 height 23
